Goal: Transaction & Acquisition: Purchase product/service

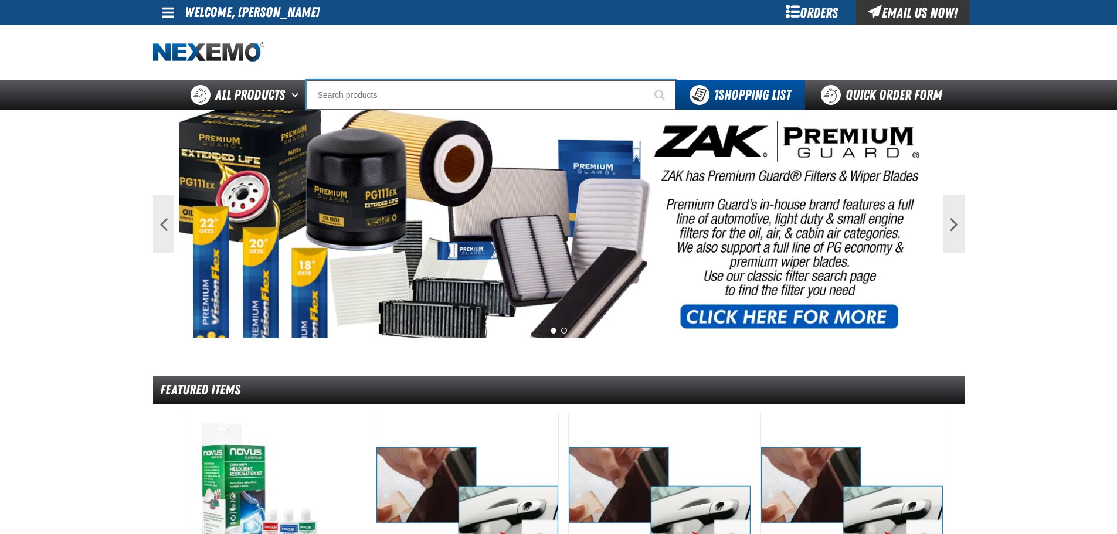
click at [343, 97] on input "Search" at bounding box center [491, 94] width 369 height 29
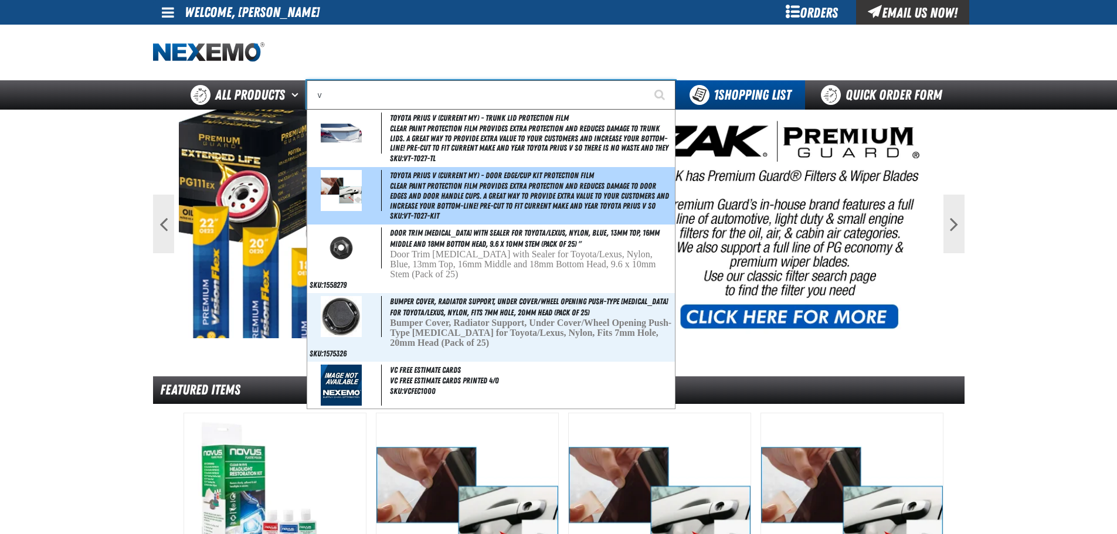
type input "vi"
type input "violet 7000-7999"
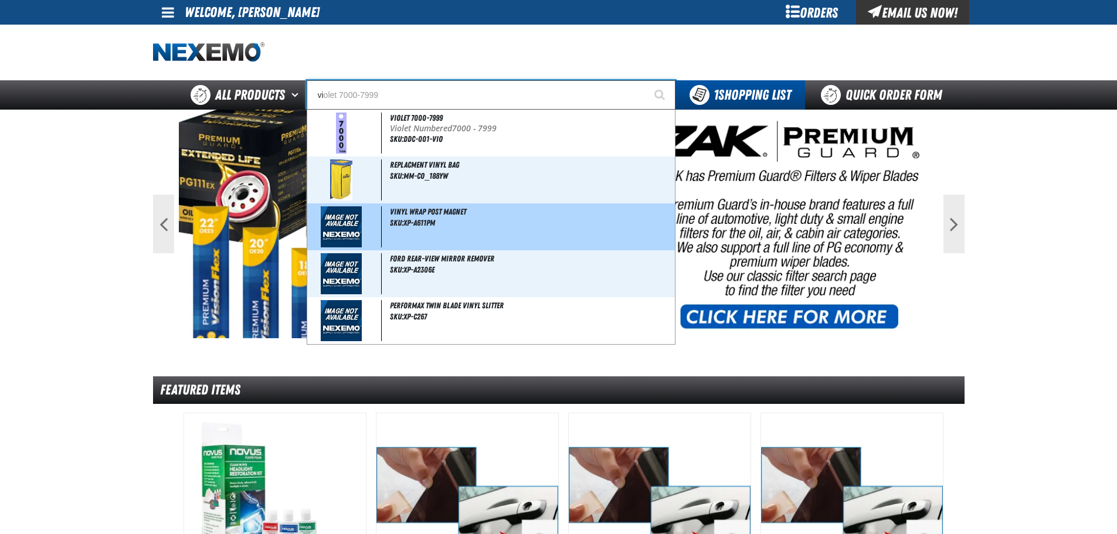
type input "vil"
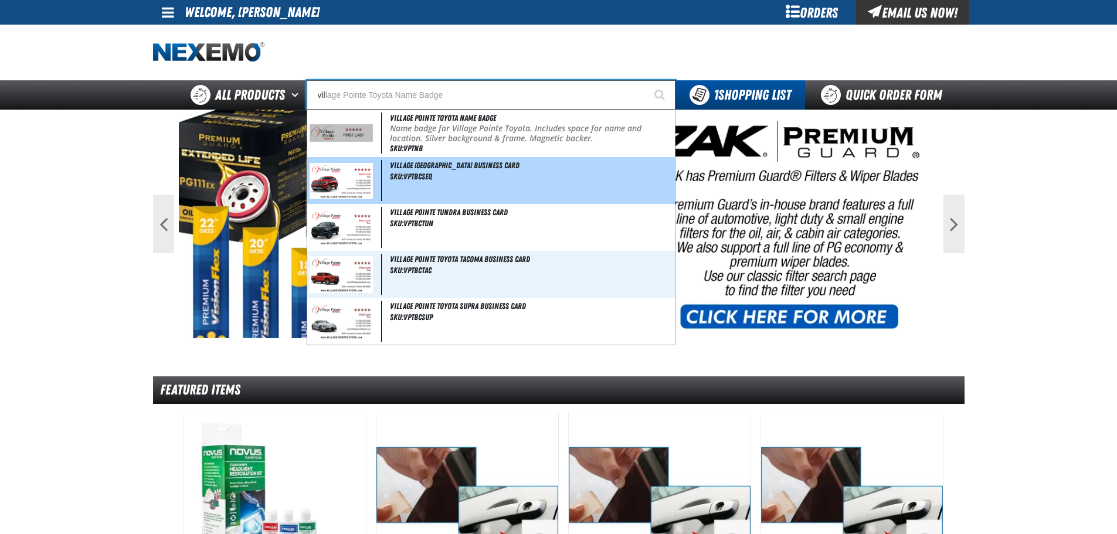
type input "village Pointe Toyota Name Badge"
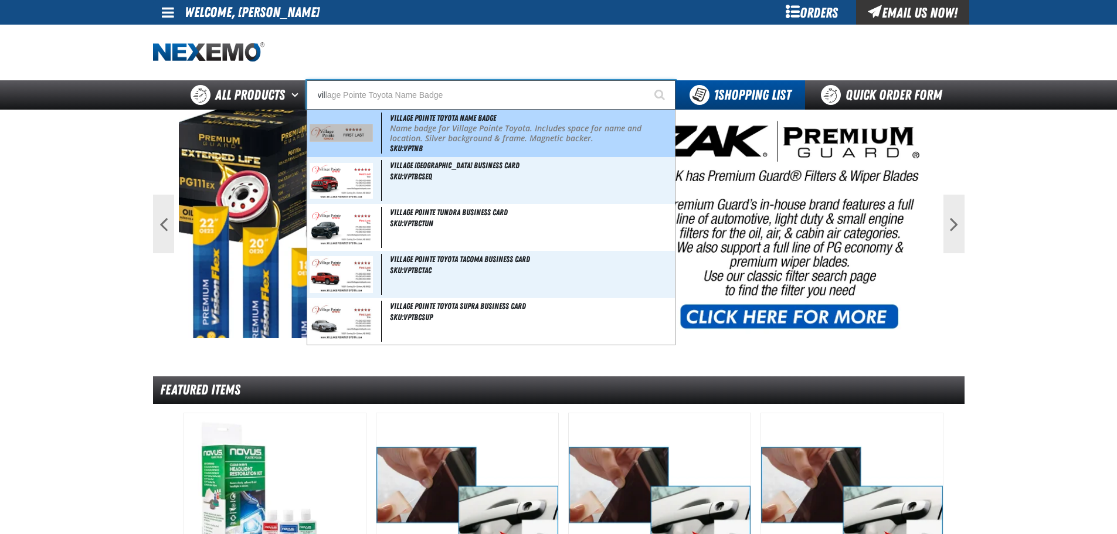
click at [339, 119] on span at bounding box center [346, 133] width 73 height 41
type input "Village Pointe Toyota Name Badge"
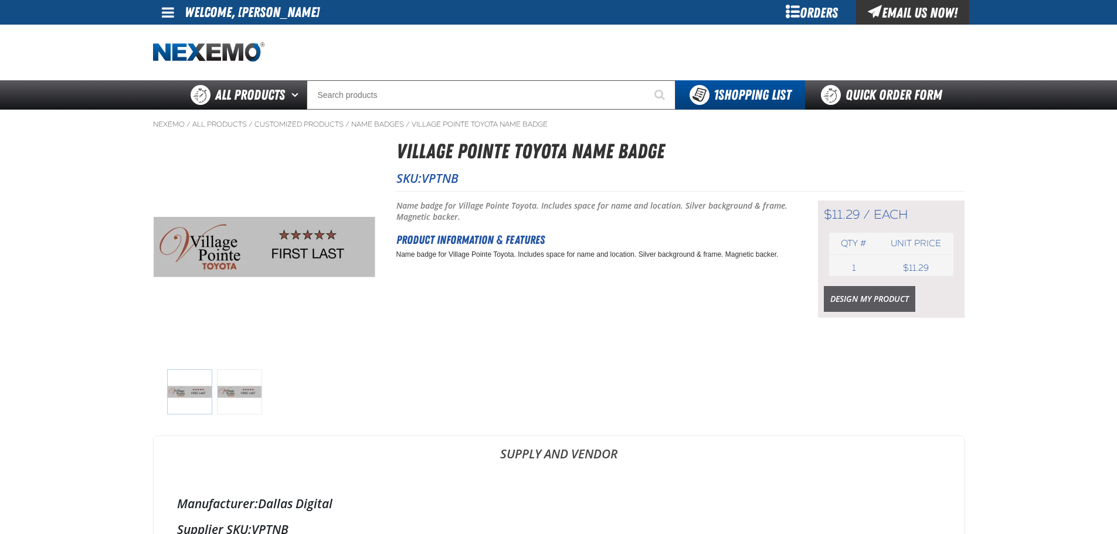
click at [850, 299] on link "Design My Product" at bounding box center [870, 299] width 92 height 26
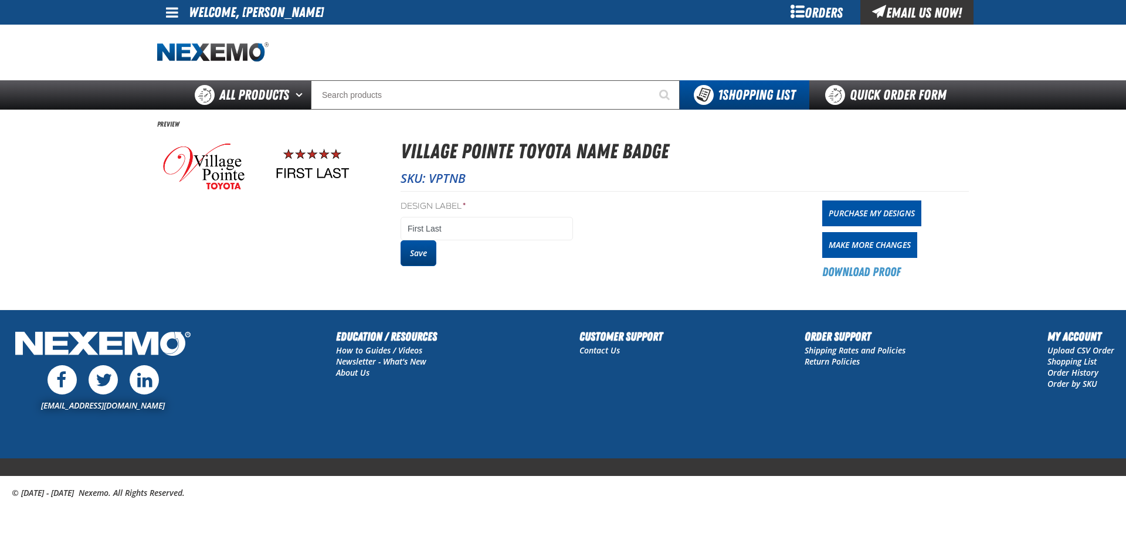
click at [422, 252] on button "Save" at bounding box center [419, 253] width 36 height 26
click at [843, 215] on link "Purchase My Designs" at bounding box center [871, 214] width 99 height 26
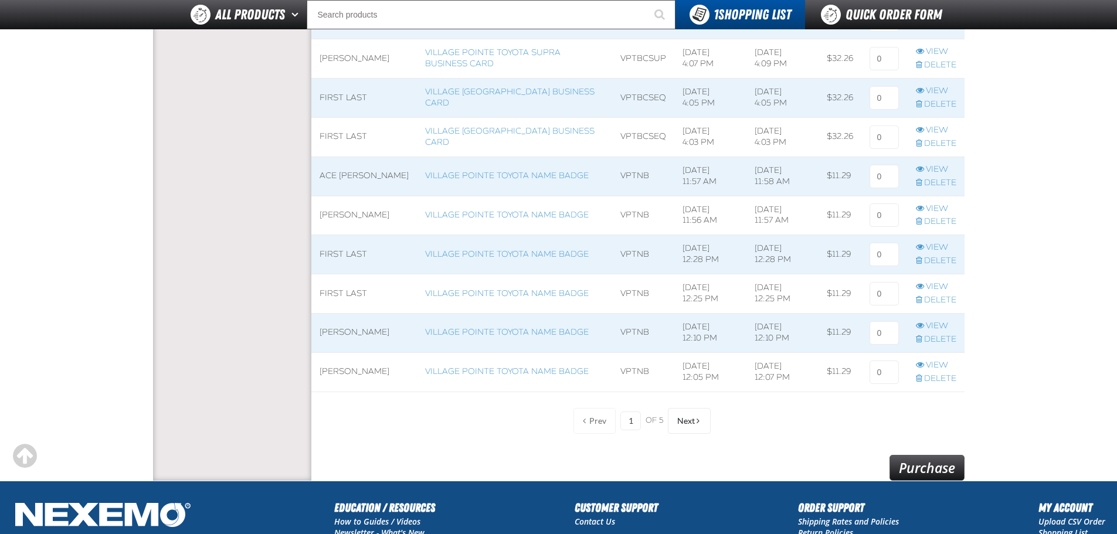
scroll to position [821, 0]
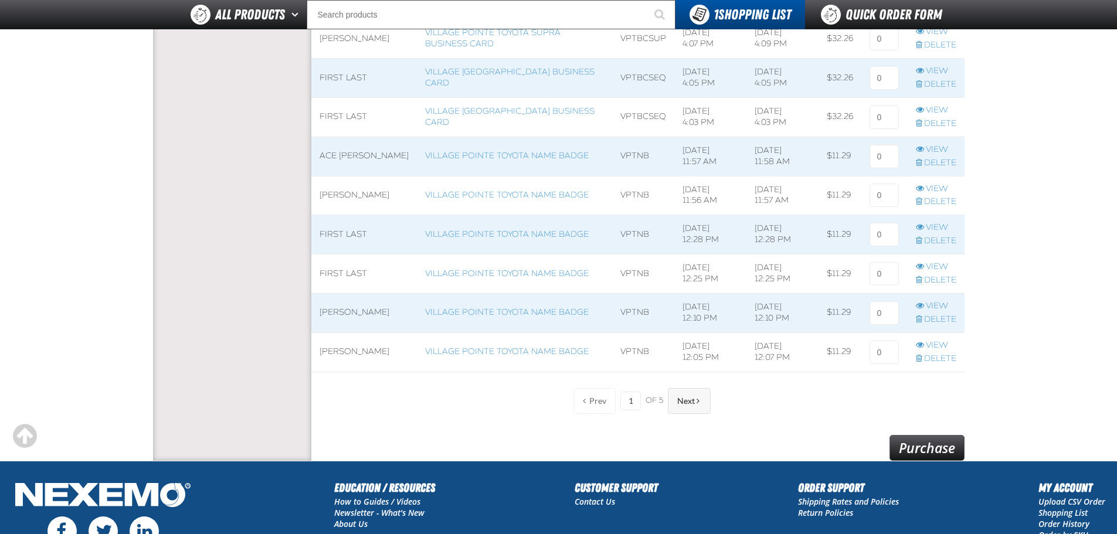
click at [698, 402] on span at bounding box center [698, 401] width 3 height 8
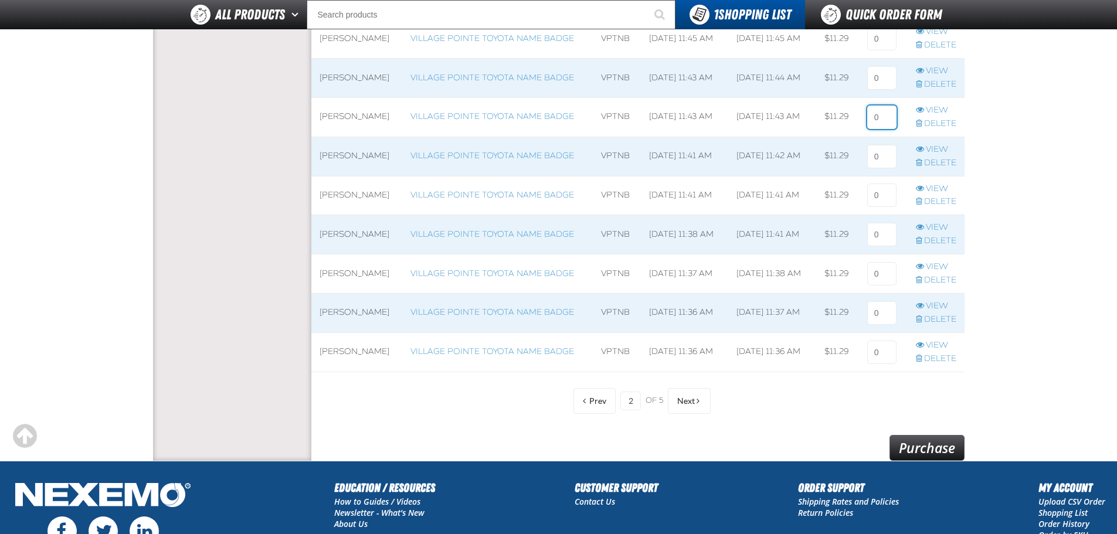
click at [883, 119] on input at bounding box center [881, 117] width 29 height 23
type input "1"
click at [933, 444] on link "Purchase" at bounding box center [927, 448] width 75 height 26
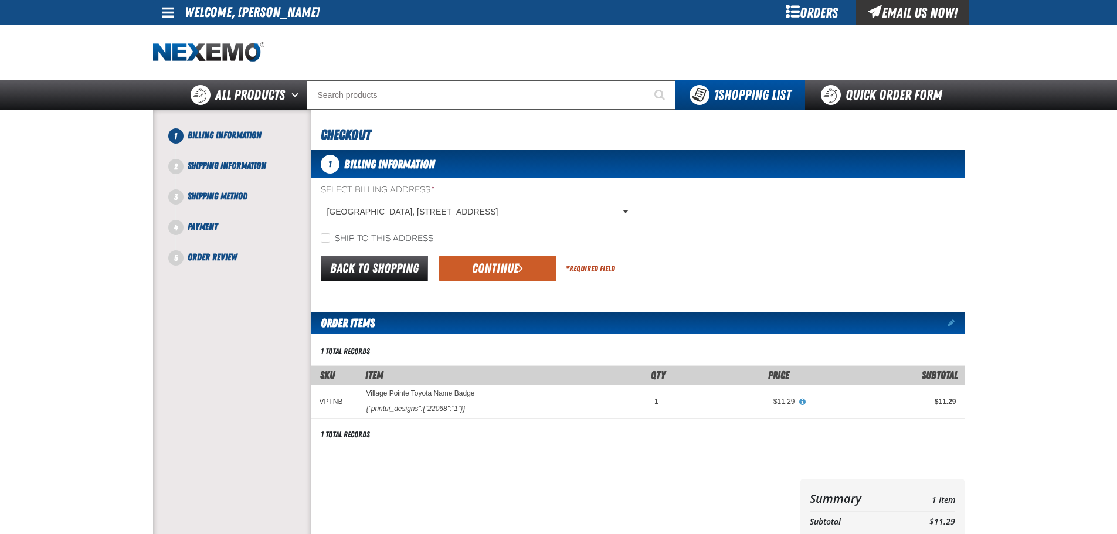
click at [358, 237] on label "Ship to this address" at bounding box center [377, 238] width 113 height 11
click at [330, 237] on input "Ship to this address" at bounding box center [325, 237] width 9 height 9
checkbox input "true"
click at [466, 267] on button "Continue" at bounding box center [497, 269] width 117 height 26
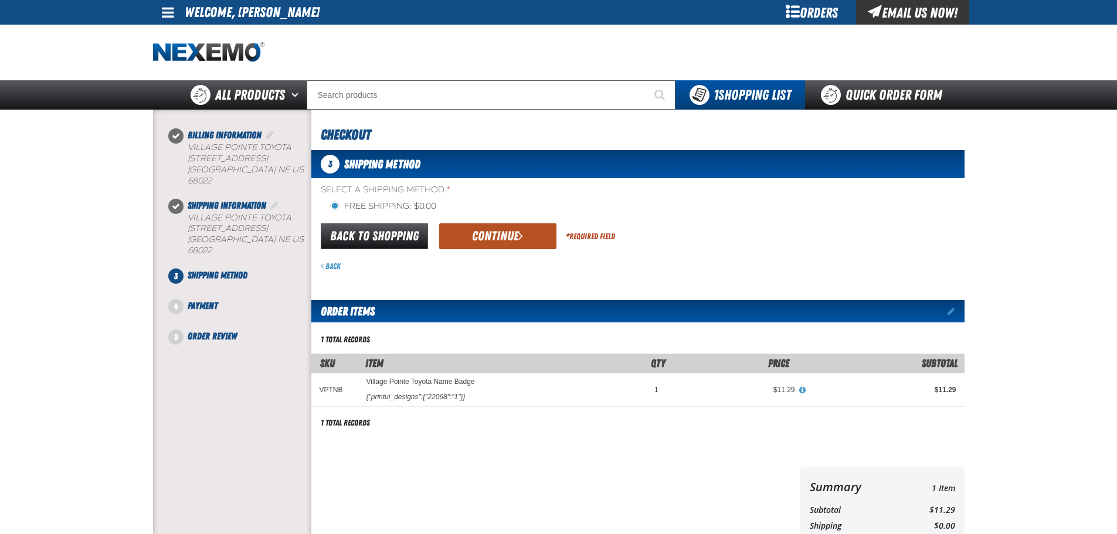
click at [482, 235] on button "Continue" at bounding box center [497, 236] width 117 height 26
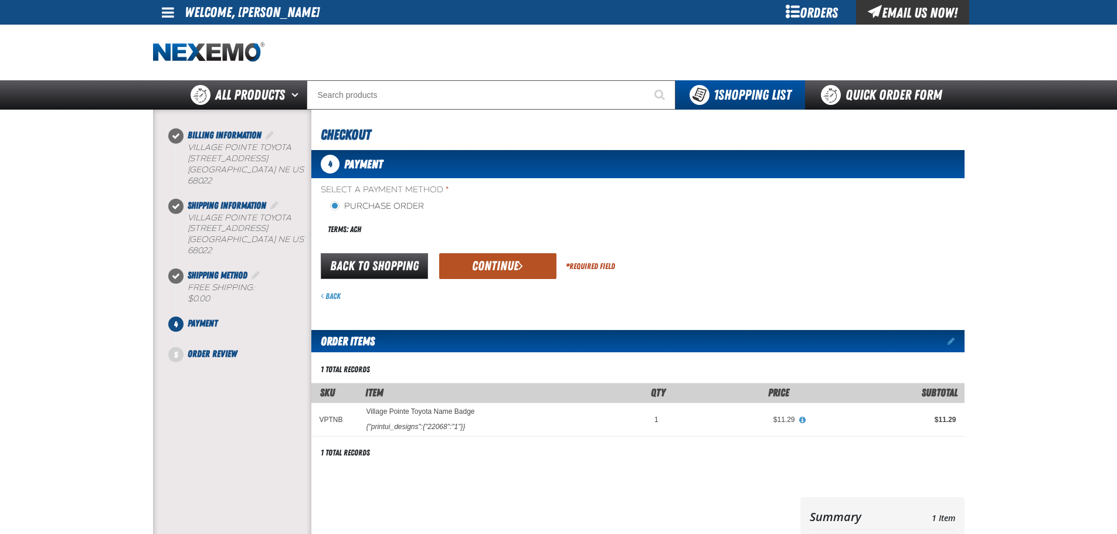
click at [492, 262] on button "Continue" at bounding box center [497, 266] width 117 height 26
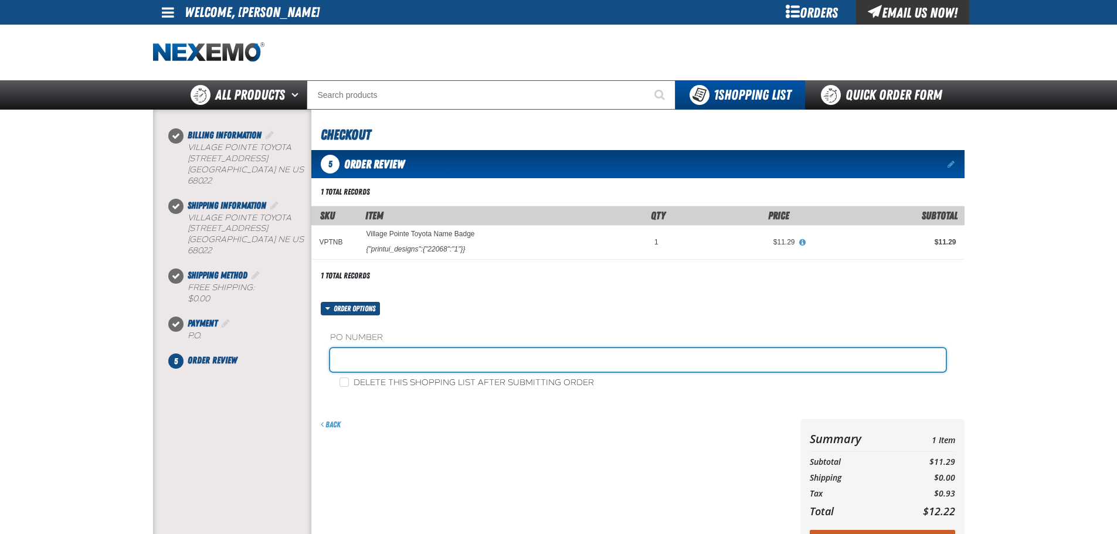
click at [423, 362] on input "text" at bounding box center [638, 359] width 616 height 23
type input "sales"
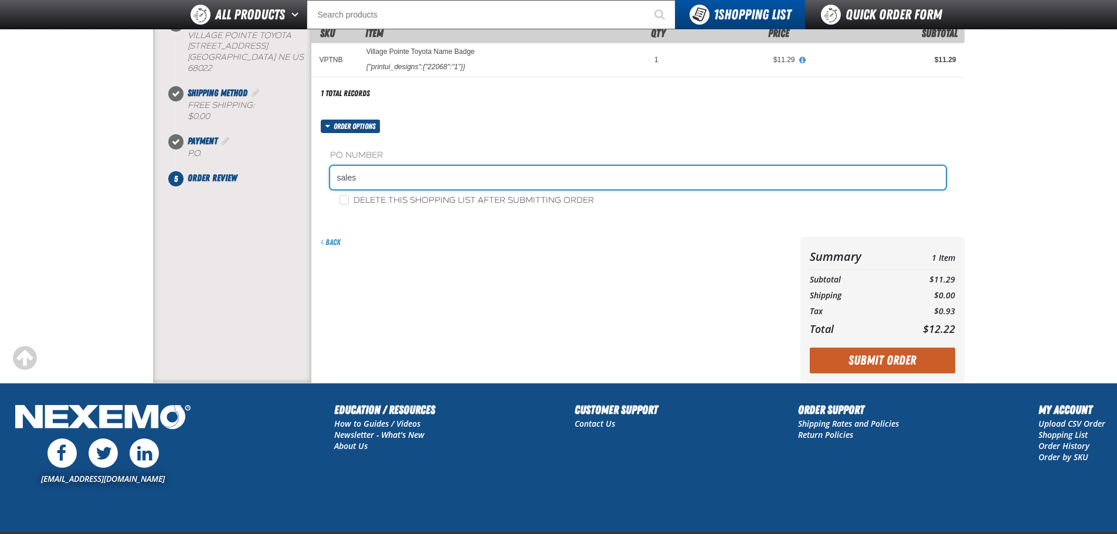
scroll to position [176, 0]
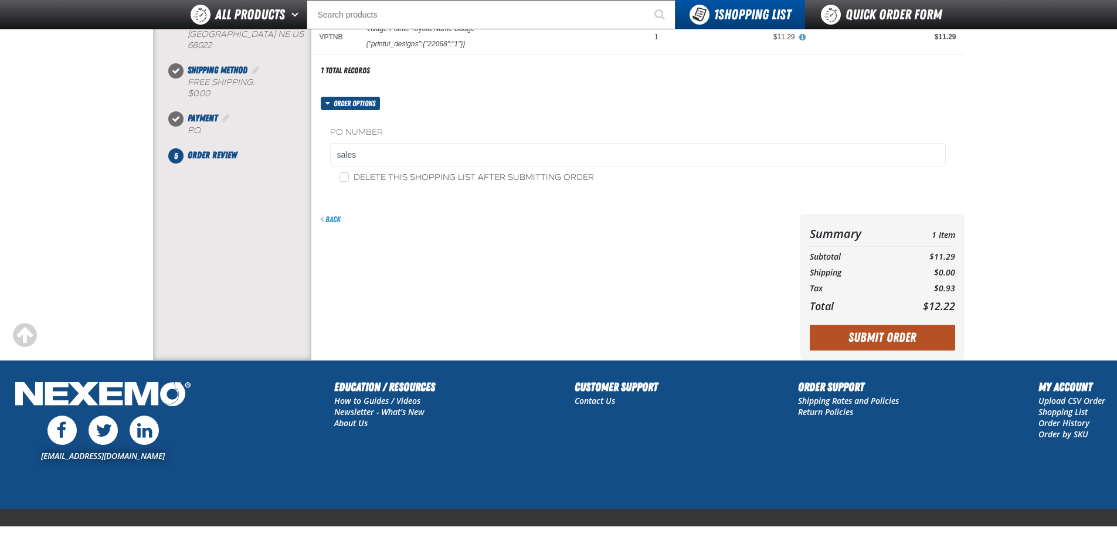
click at [862, 338] on button "Submit Order" at bounding box center [882, 338] width 145 height 26
